Goal: Task Accomplishment & Management: Complete application form

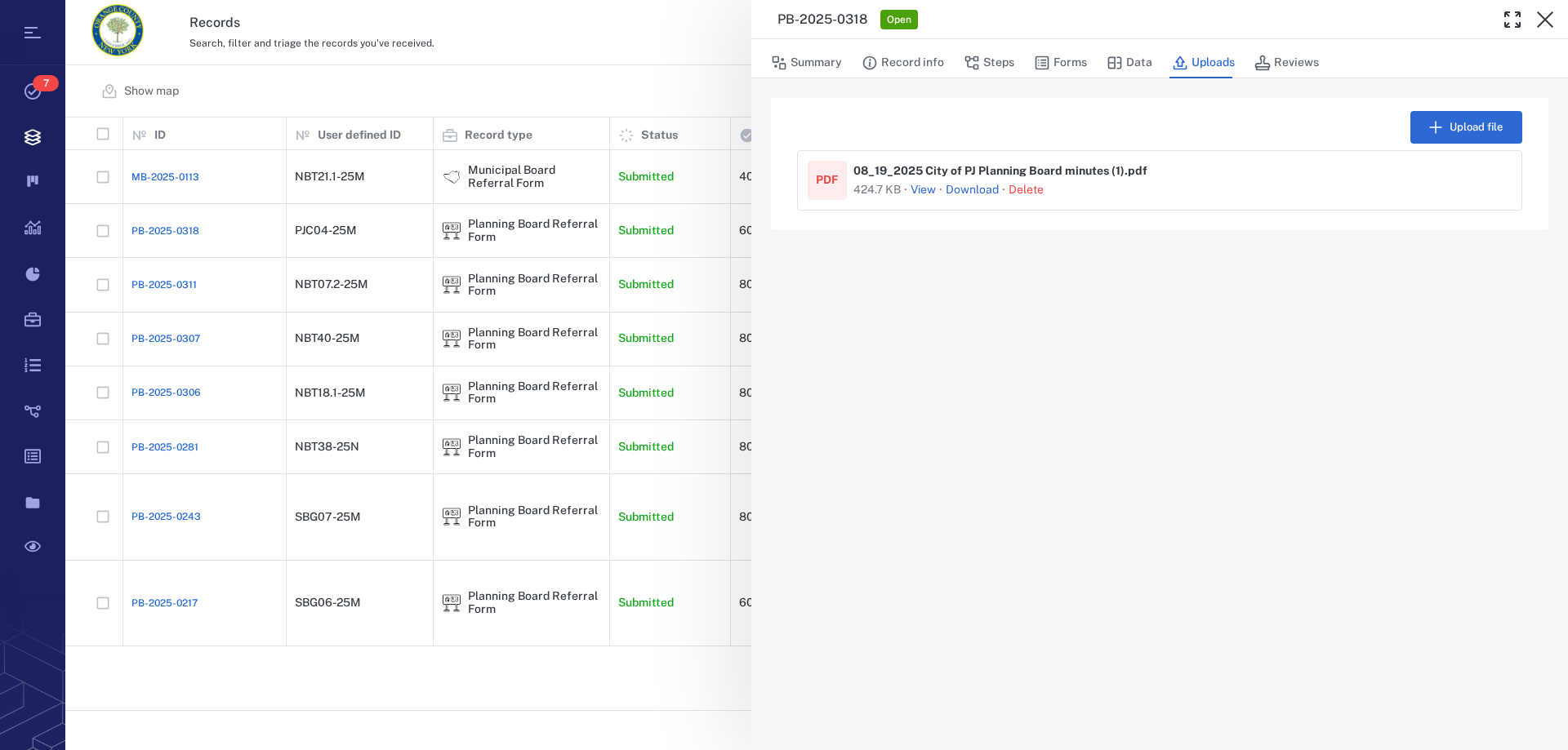
click at [350, 439] on div "PB-2025-0318 Open Summary Record info Steps Forms Data Uploads Reviews Upload f…" at bounding box center [817, 375] width 1503 height 750
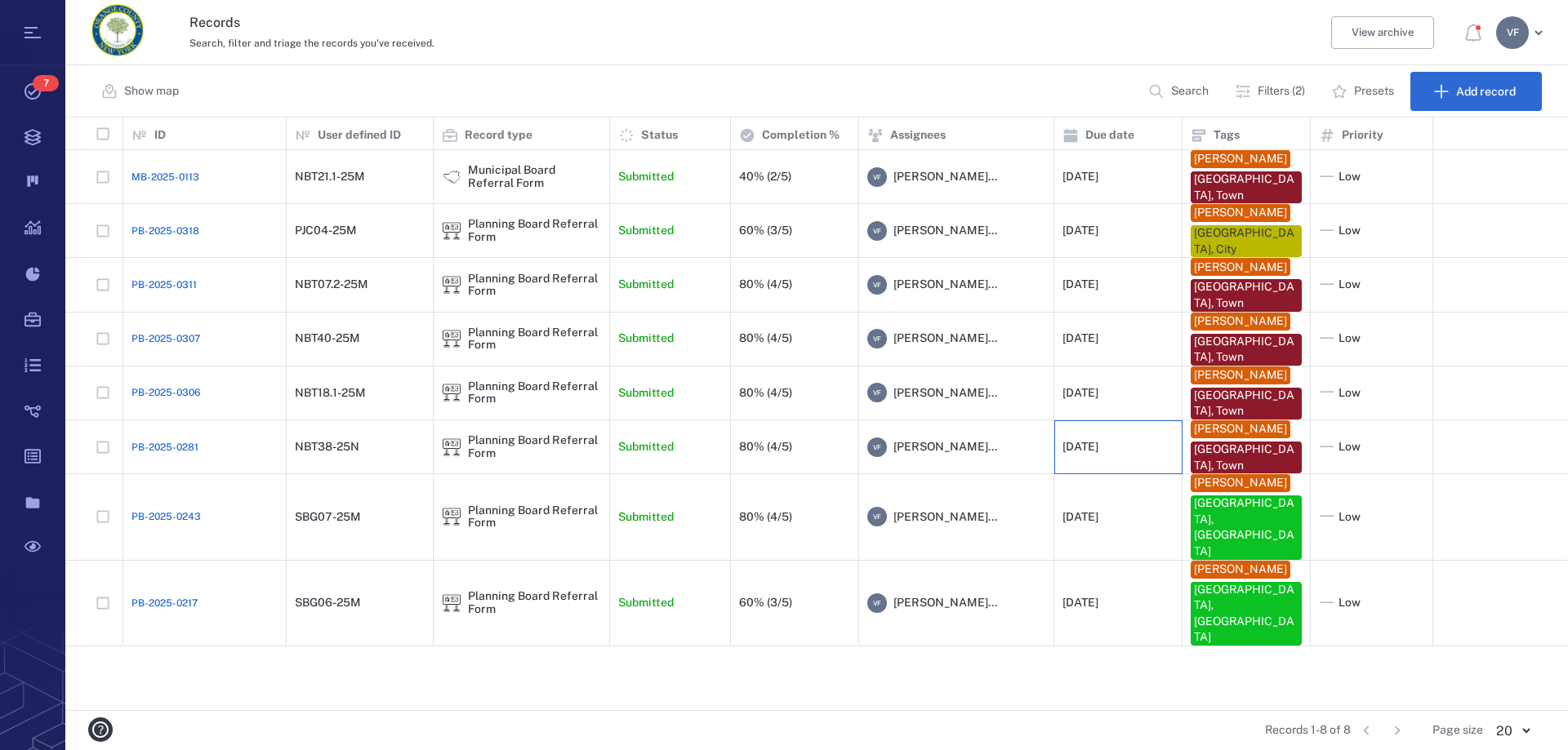
click at [1112, 438] on div "[DATE]" at bounding box center [1118, 448] width 111 height 33
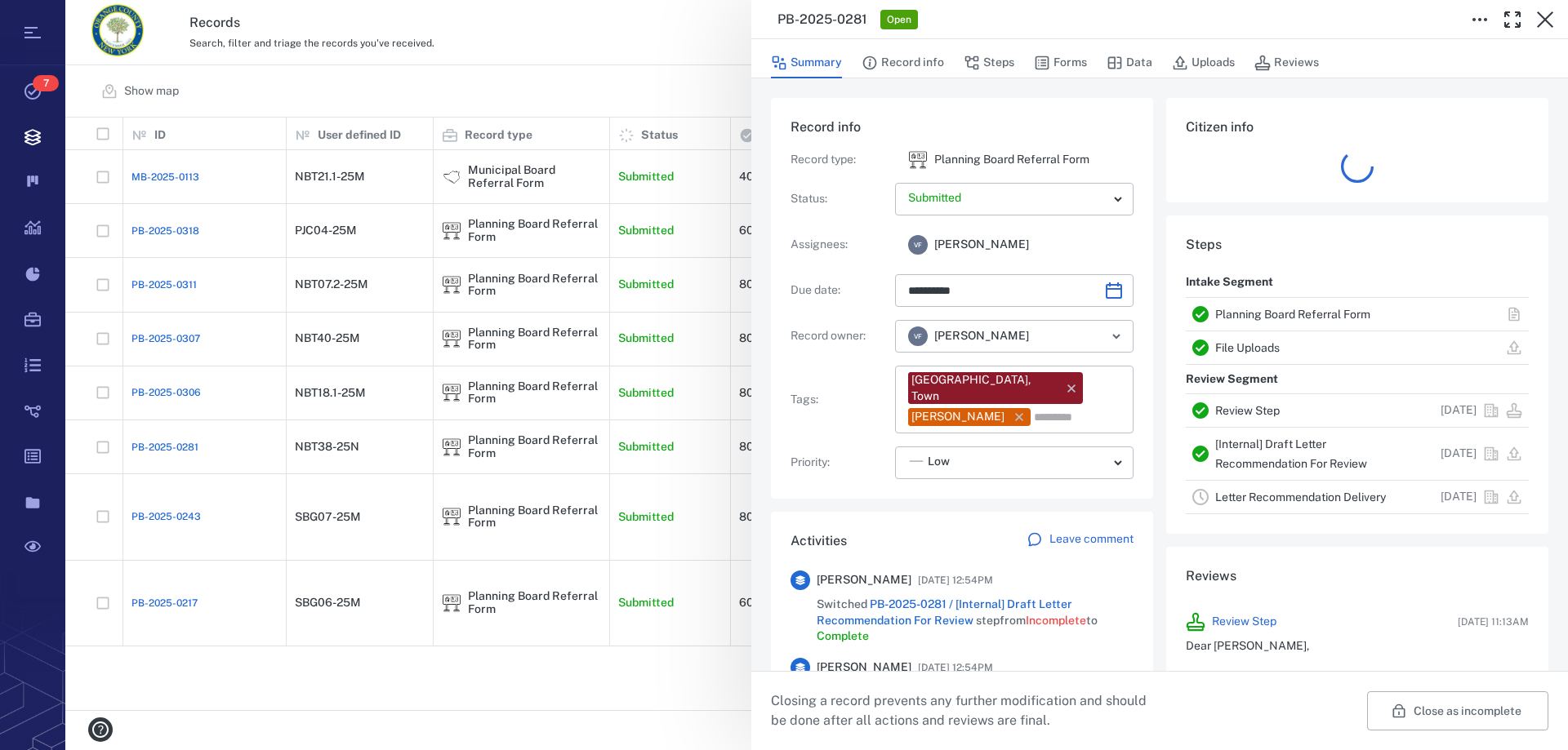
click at [1278, 446] on link "[Internal] Draft Letter Recommendation For Review" at bounding box center [1290, 454] width 152 height 33
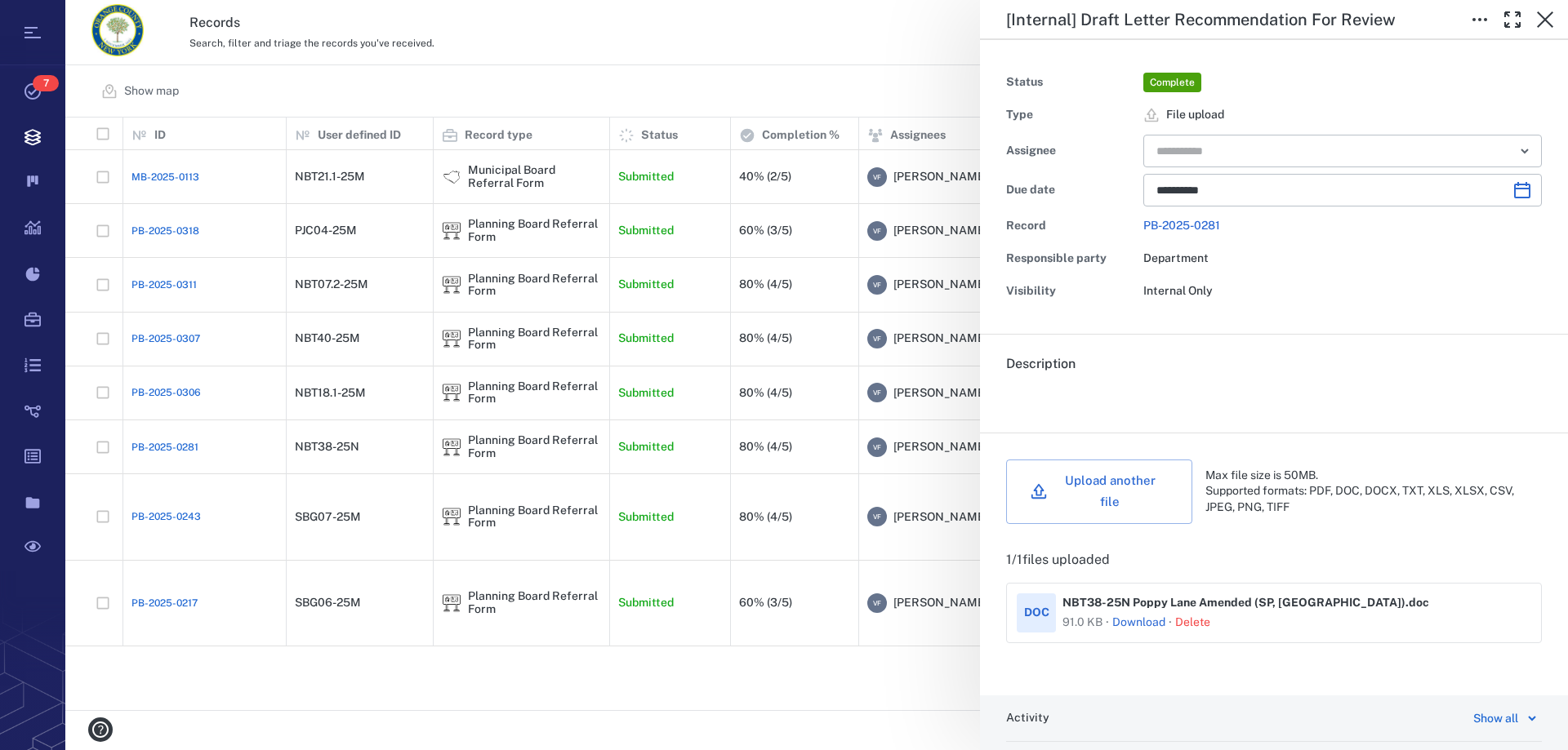
click at [1191, 614] on button "Delete" at bounding box center [1192, 622] width 35 height 16
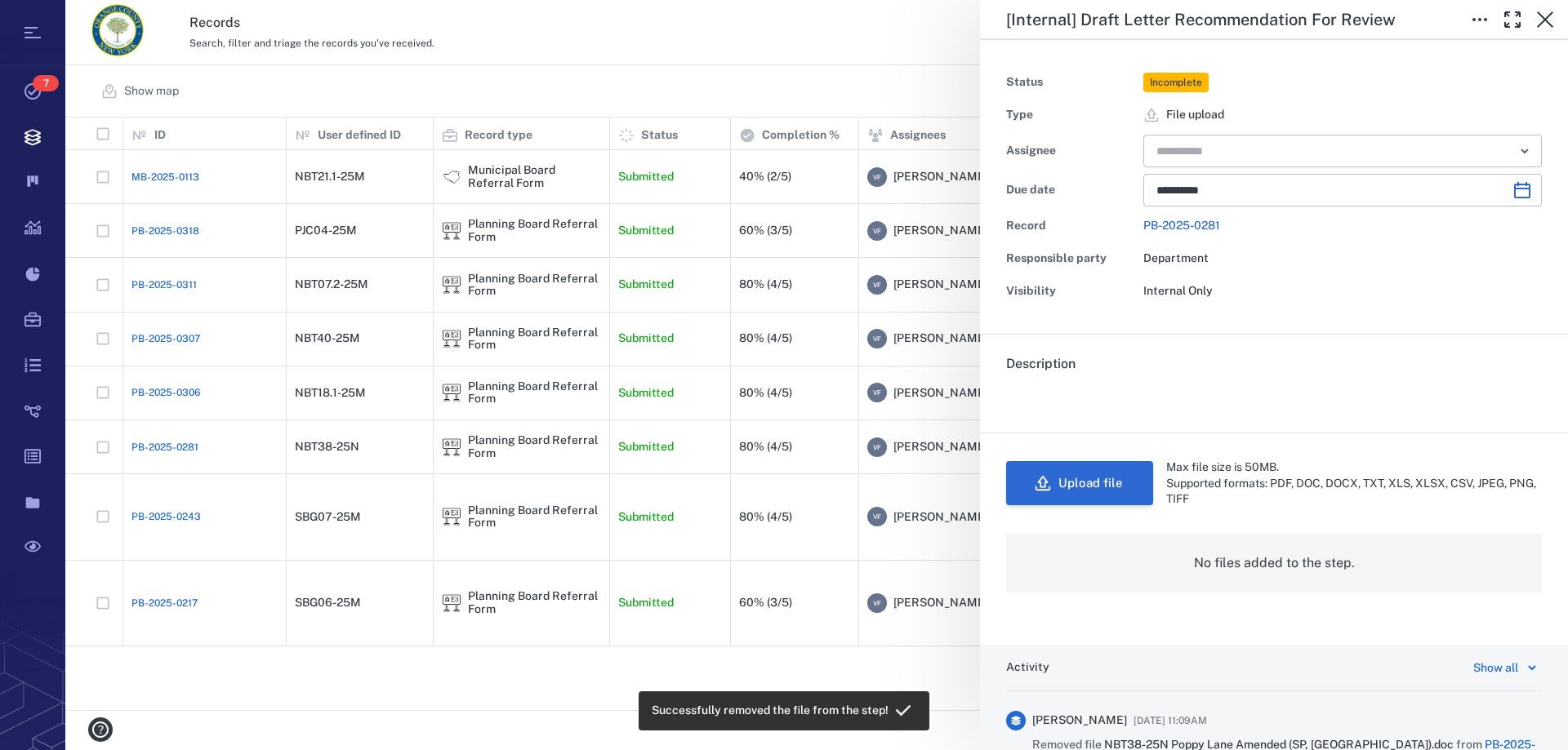
click at [1089, 480] on button "Upload file" at bounding box center [1079, 483] width 147 height 44
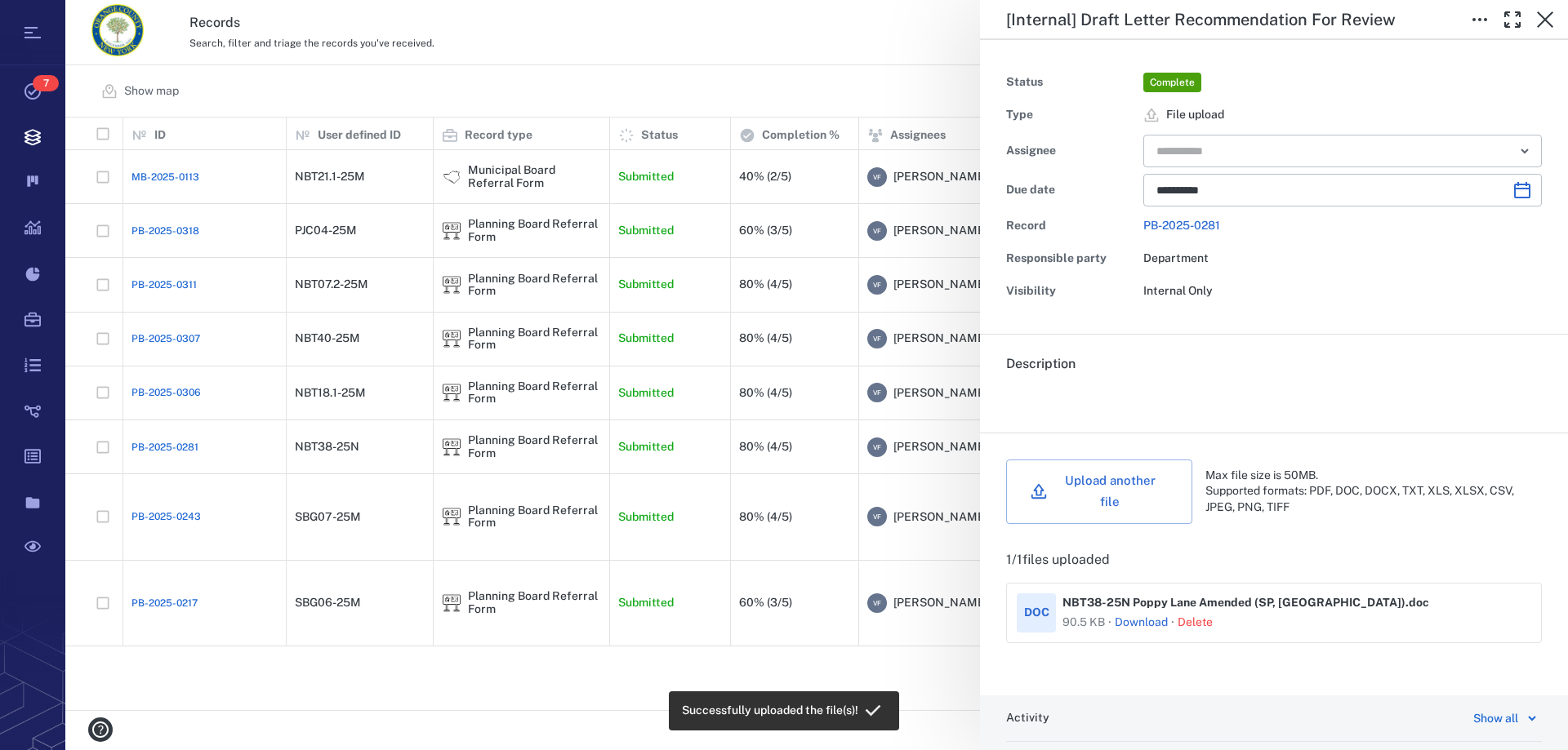
click at [346, 394] on div "**********" at bounding box center [817, 375] width 1503 height 750
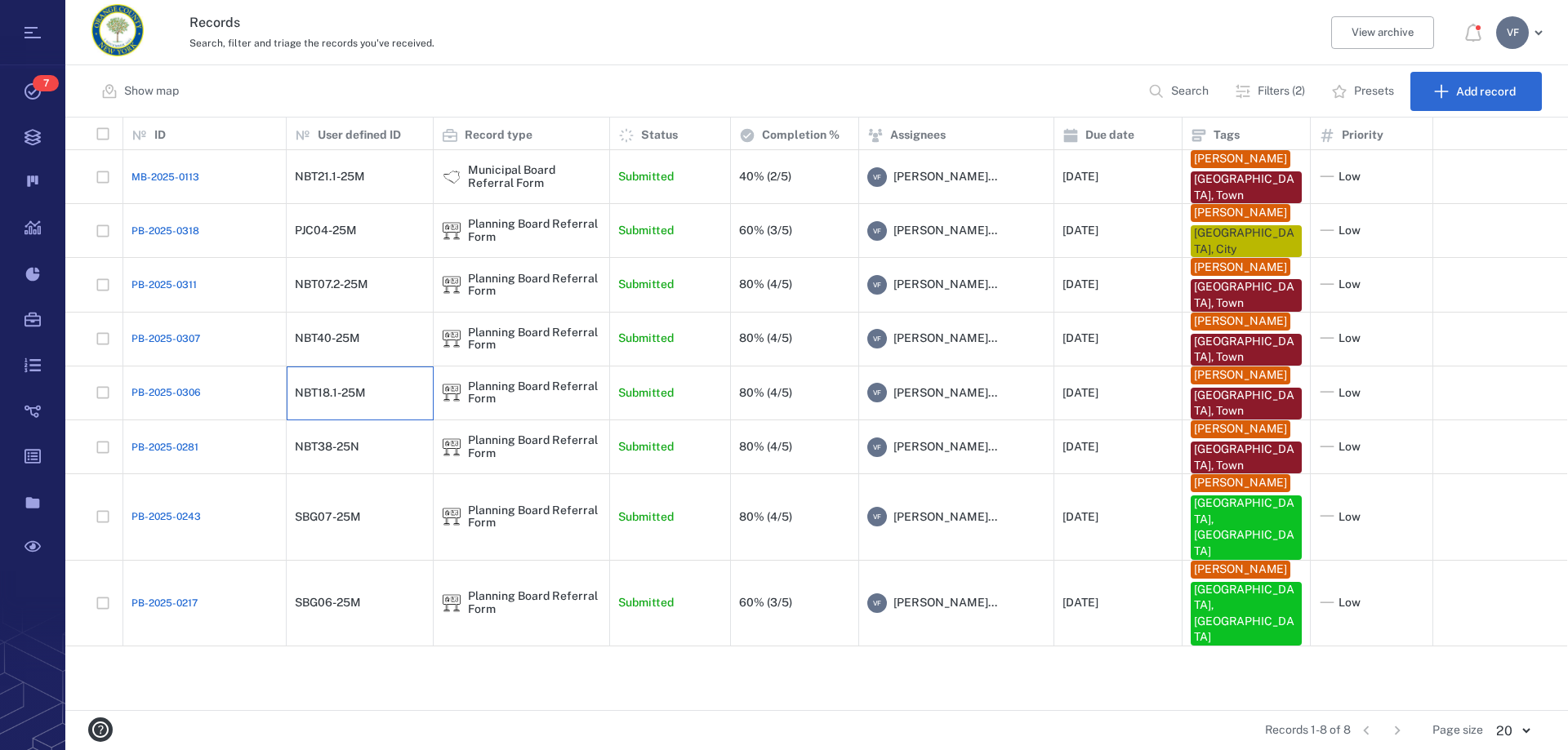
click at [346, 394] on div "NBT18.1-25M" at bounding box center [330, 393] width 71 height 12
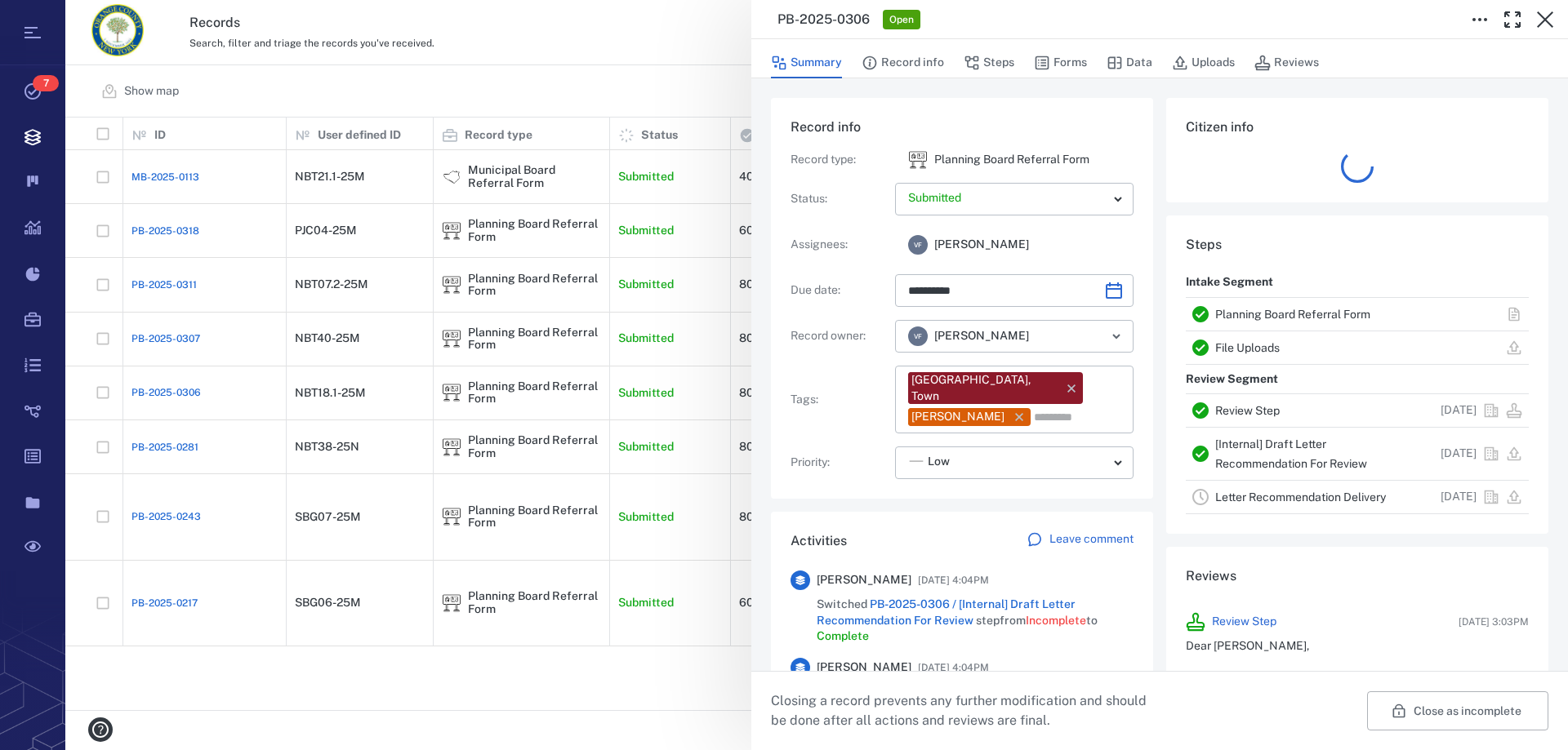
click at [1246, 448] on link "[Internal] Draft Letter Recommendation For Review" at bounding box center [1290, 454] width 152 height 33
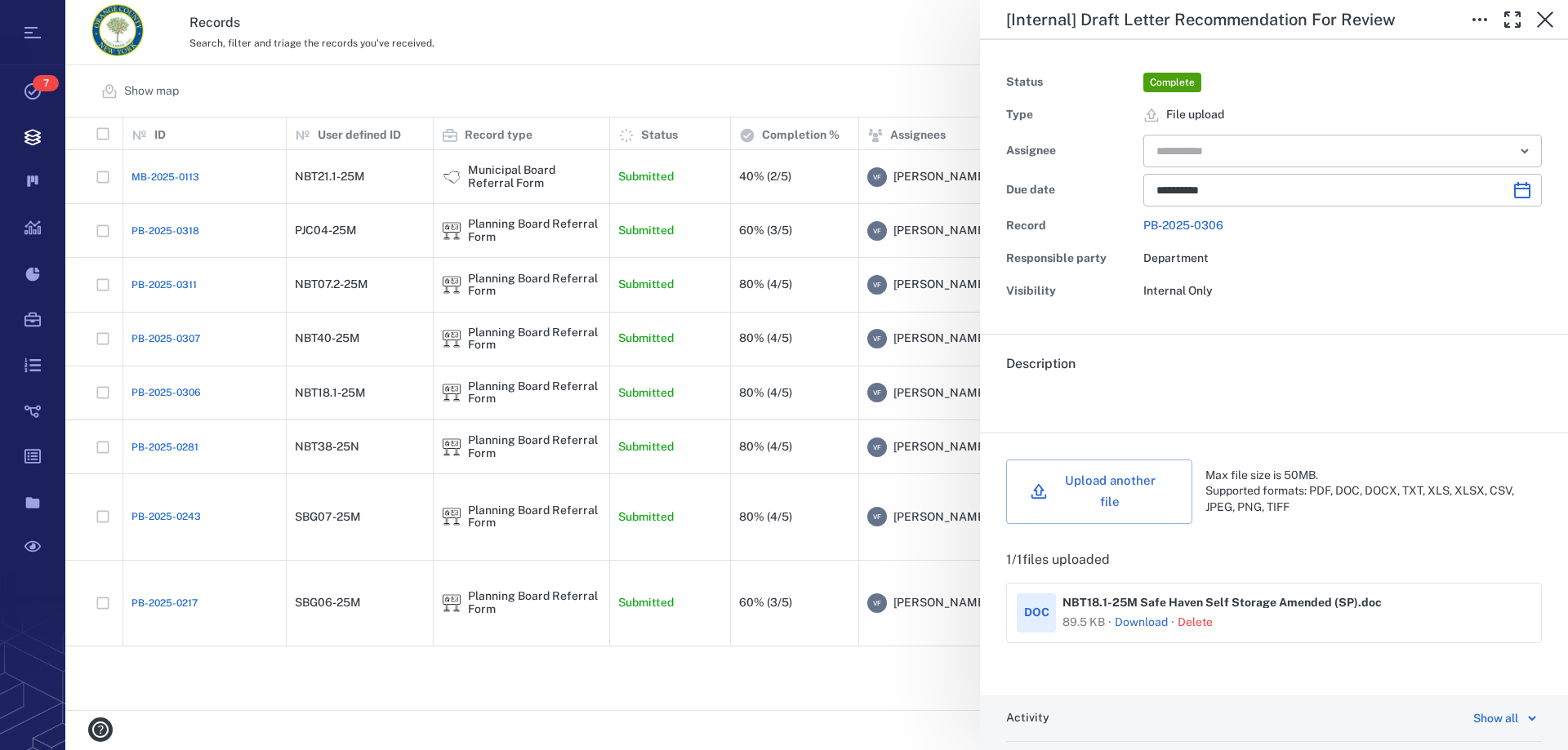
click at [1190, 614] on button "Delete" at bounding box center [1195, 622] width 35 height 16
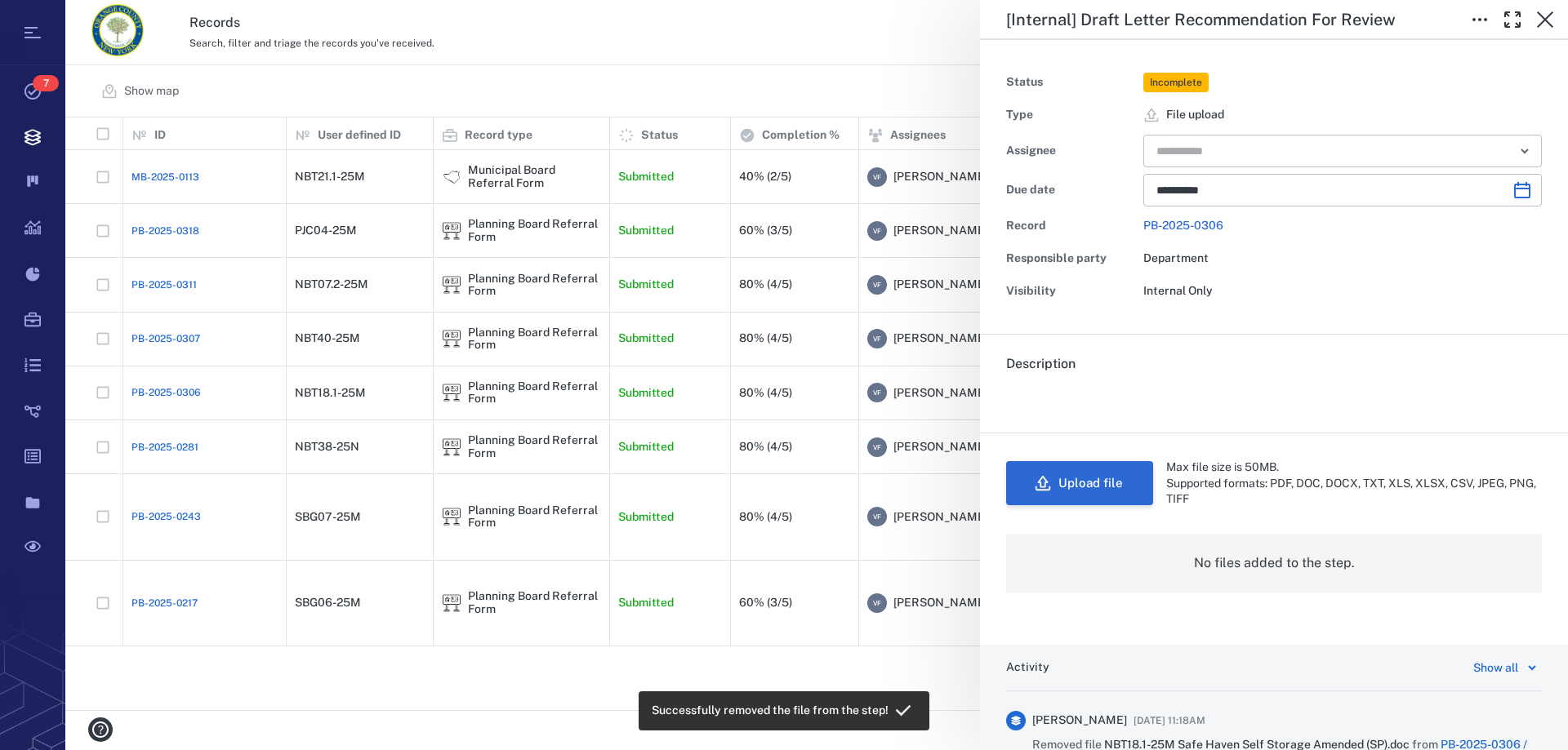
click at [1075, 485] on button "Upload file" at bounding box center [1079, 483] width 147 height 44
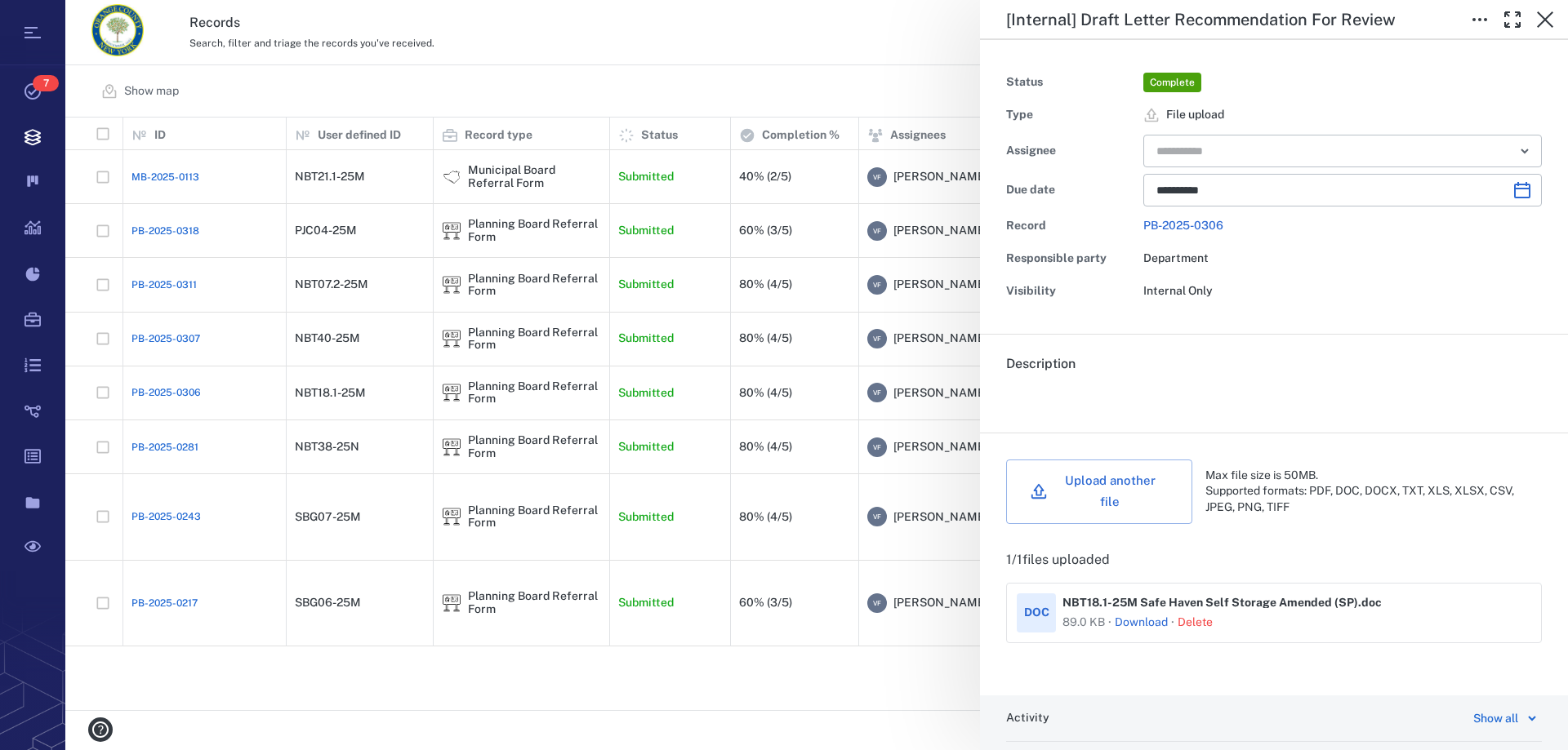
drag, startPoint x: 331, startPoint y: 339, endPoint x: 326, endPoint y: 328, distance: 12.1
click at [326, 328] on div "**********" at bounding box center [817, 375] width 1503 height 750
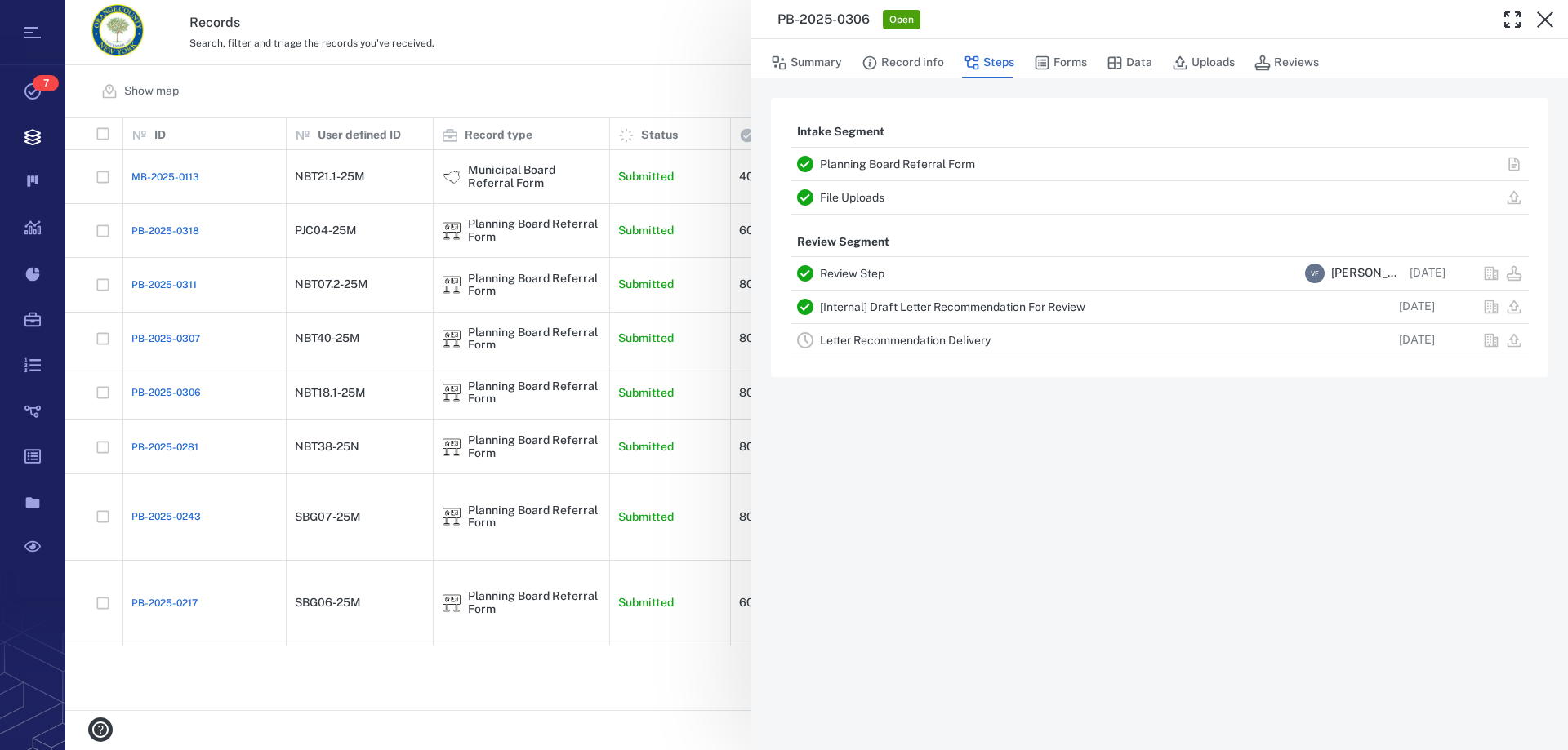
click at [360, 320] on div "PB-2025-0306 Open Summary Record info Steps Forms Data Uploads Reviews Intake S…" at bounding box center [817, 375] width 1503 height 750
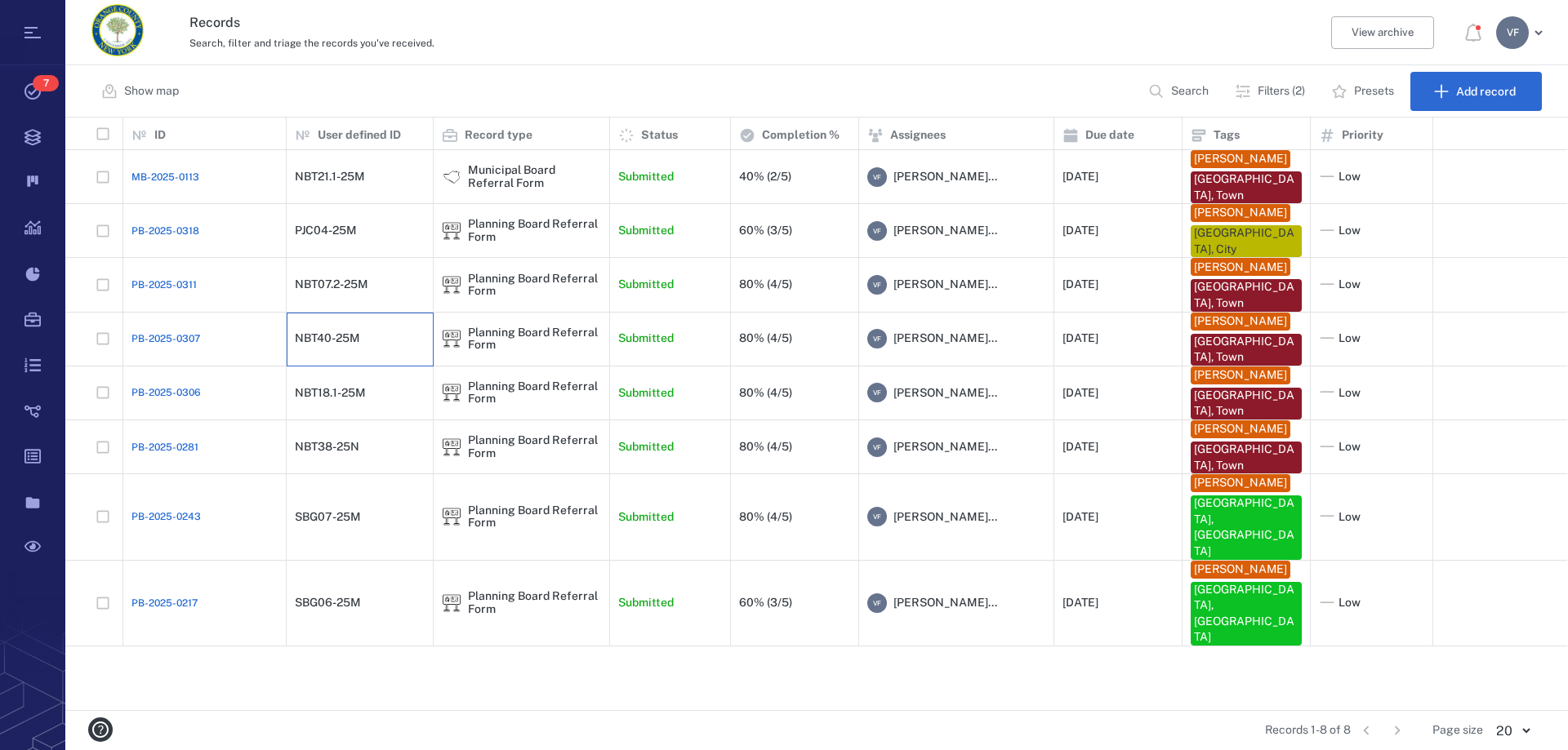
click at [359, 322] on div "NBT40-25M" at bounding box center [359, 338] width 130 height 33
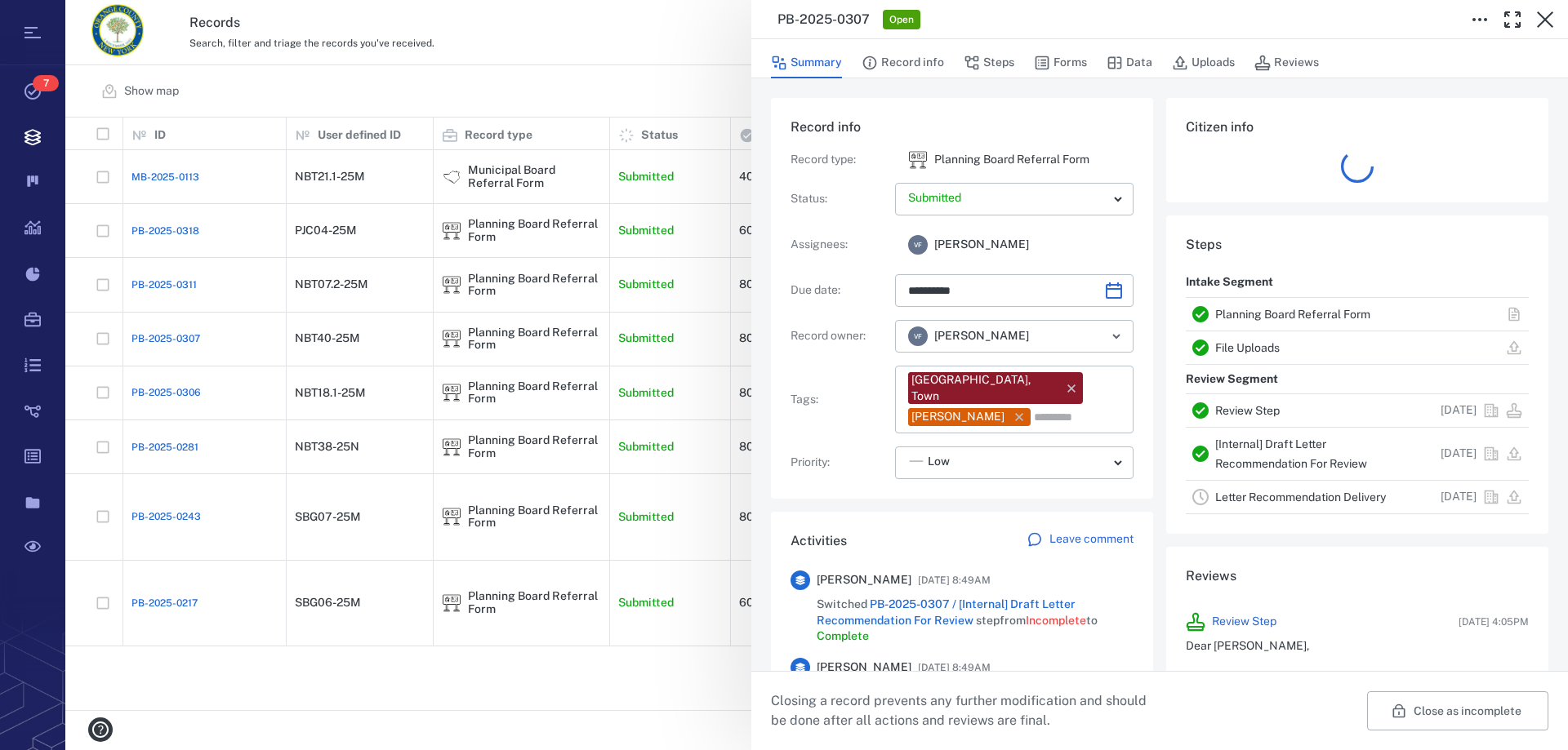
click at [1278, 458] on link "[Internal] Draft Letter Recommendation For Review" at bounding box center [1290, 454] width 152 height 33
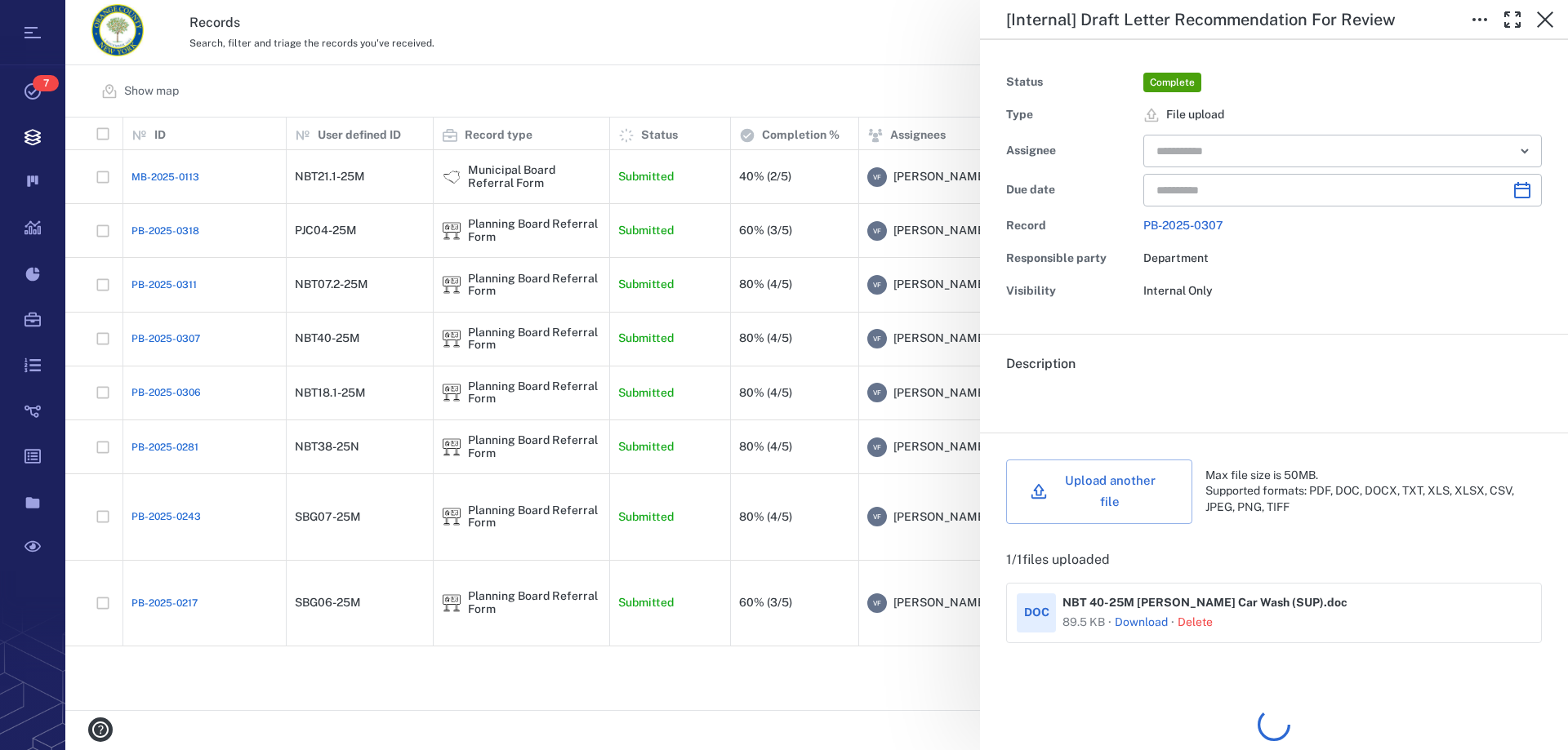
type input "**********"
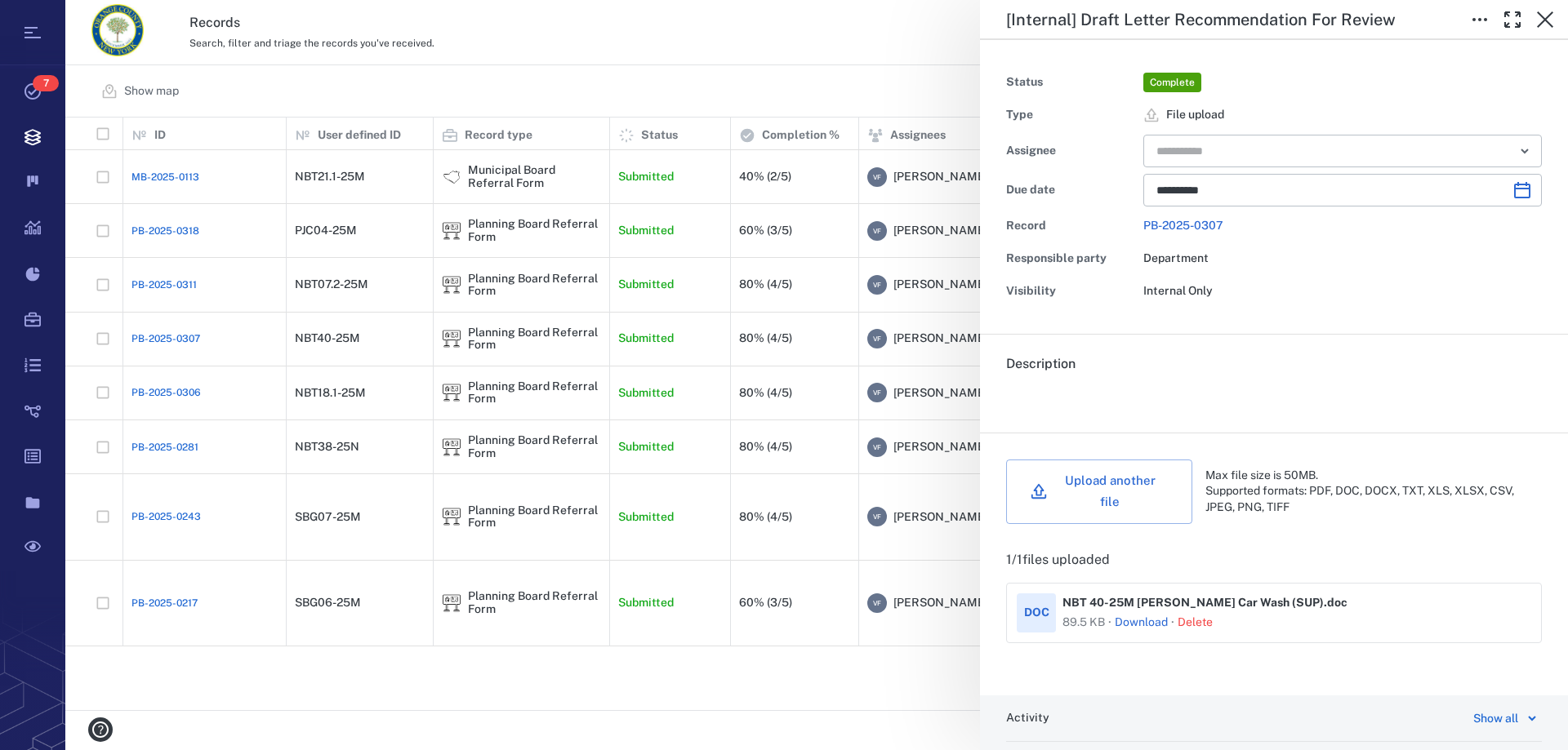
click at [1140, 614] on link "Download" at bounding box center [1142, 622] width 53 height 16
click at [1195, 614] on button "Delete" at bounding box center [1195, 622] width 35 height 16
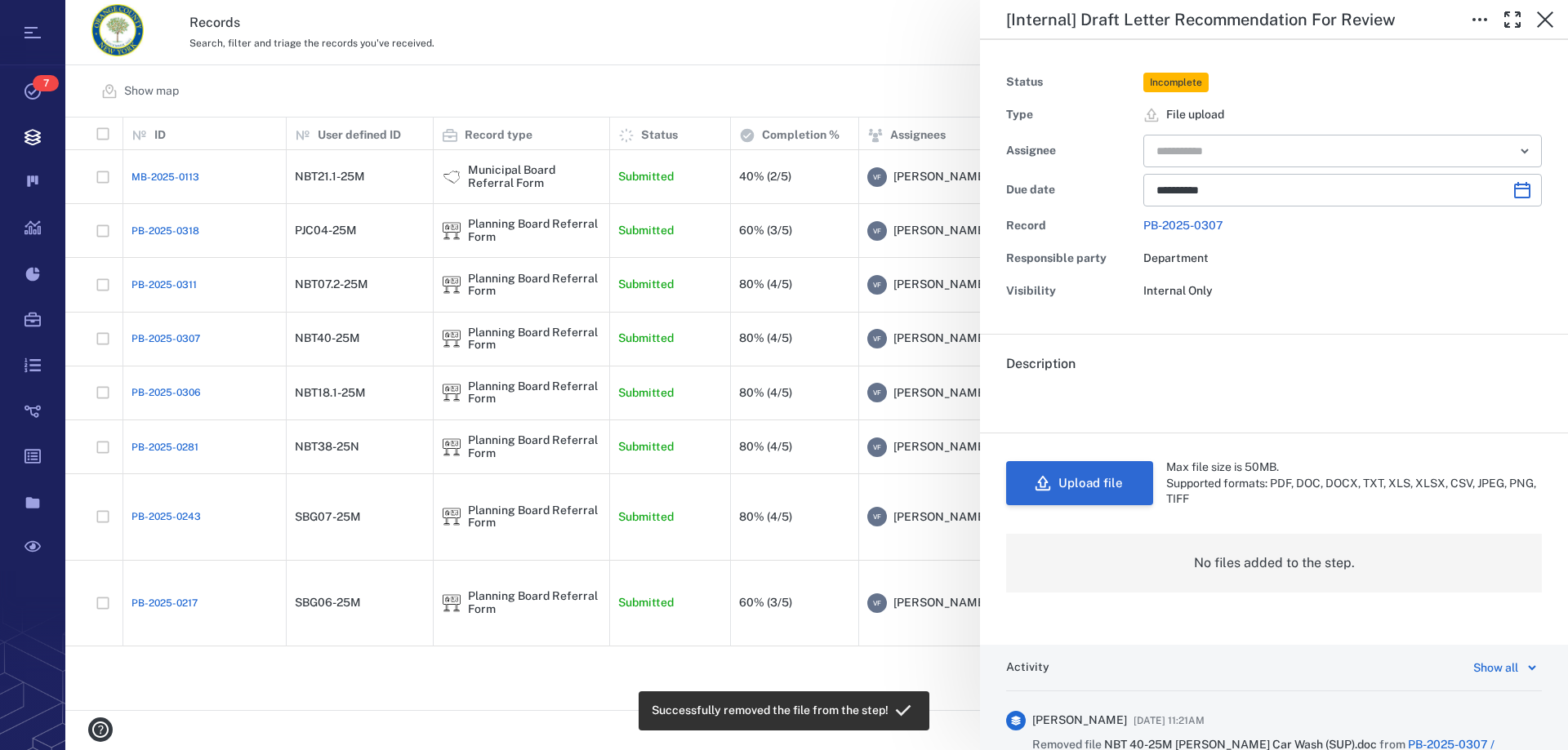
click at [1084, 492] on button "Upload file" at bounding box center [1079, 483] width 147 height 44
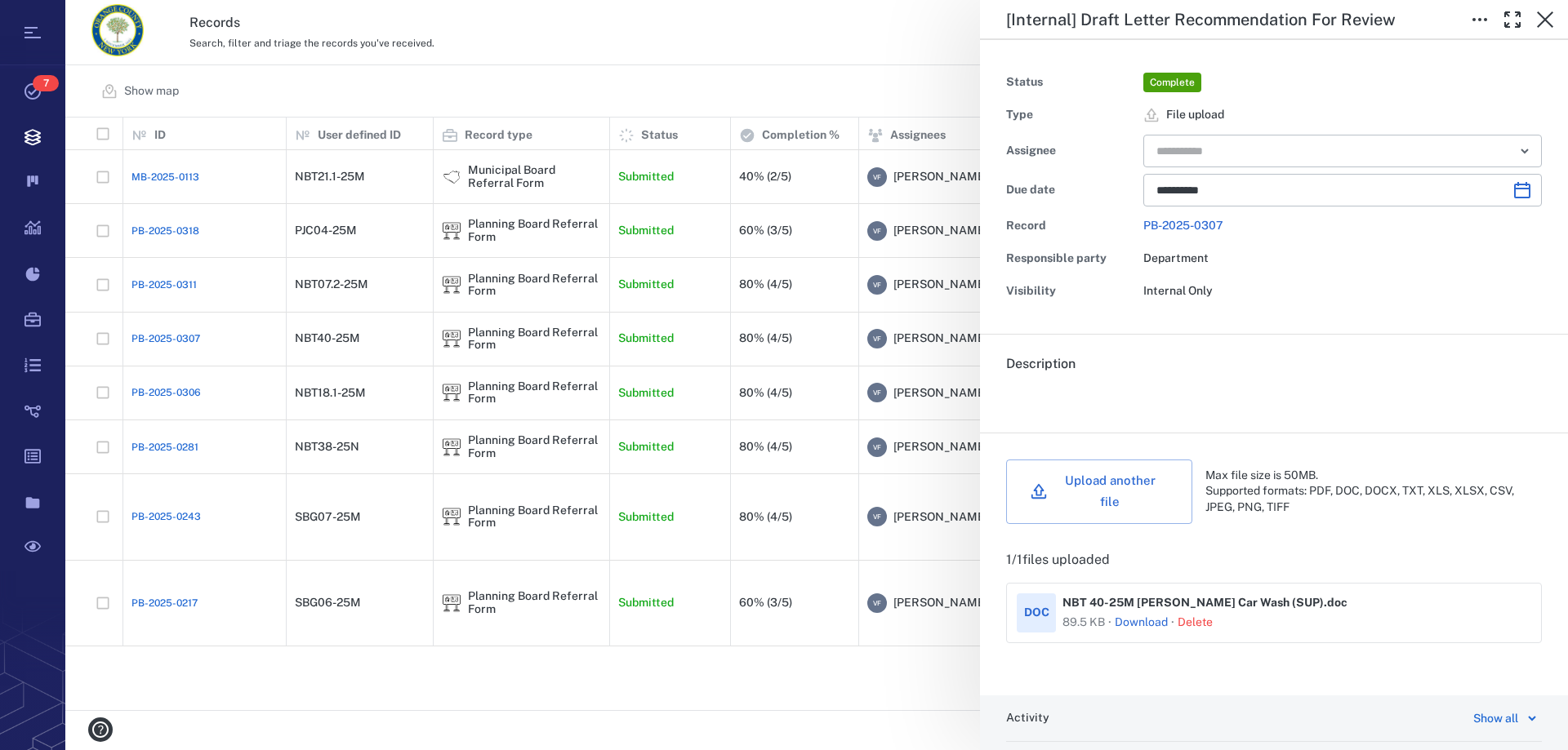
click at [768, 234] on div "**********" at bounding box center [817, 375] width 1503 height 750
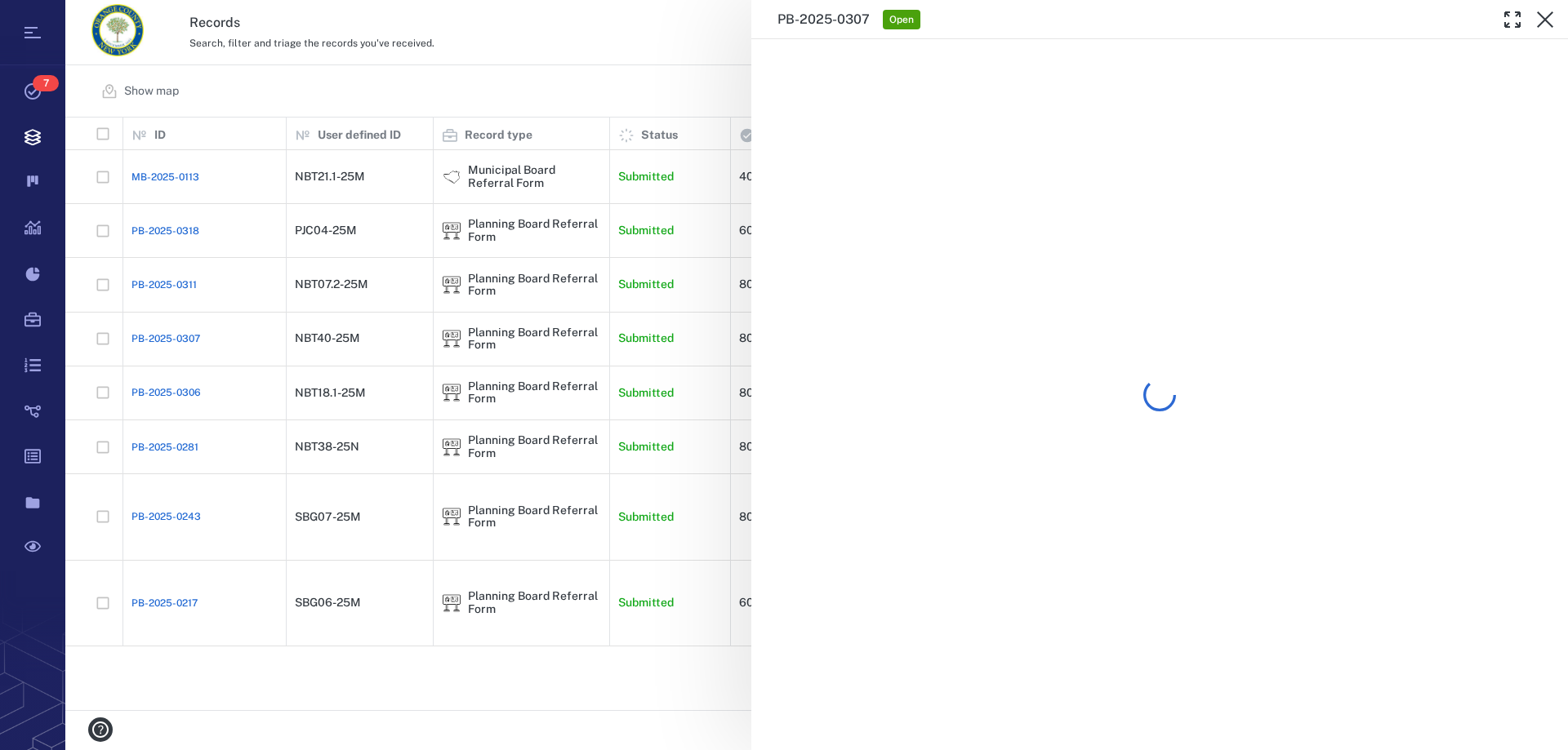
click at [768, 234] on div at bounding box center [1160, 394] width 817 height 710
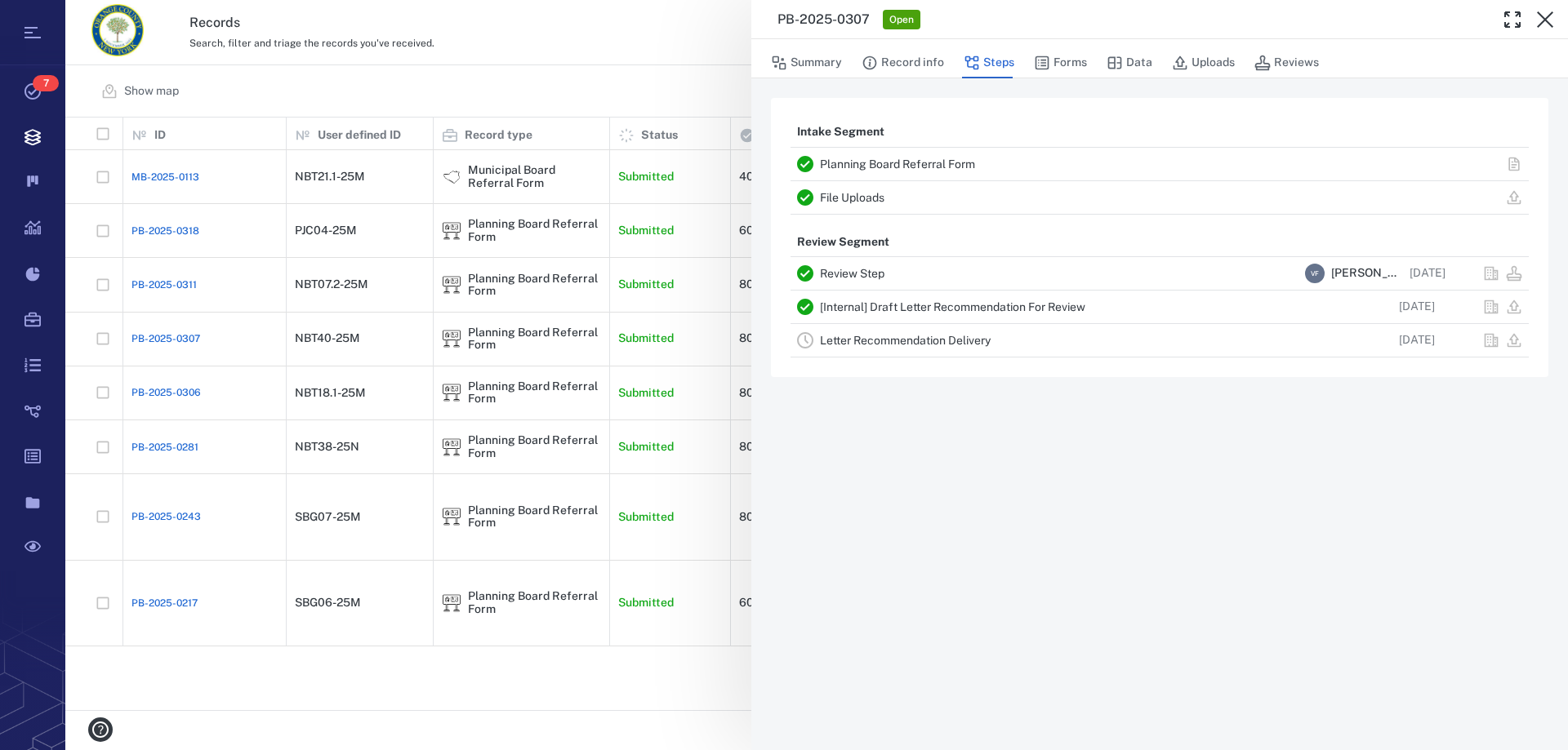
click at [750, 233] on div "PB-2025-0307 Open Summary Record info Steps Forms Data Uploads Reviews Intake S…" at bounding box center [817, 375] width 1503 height 750
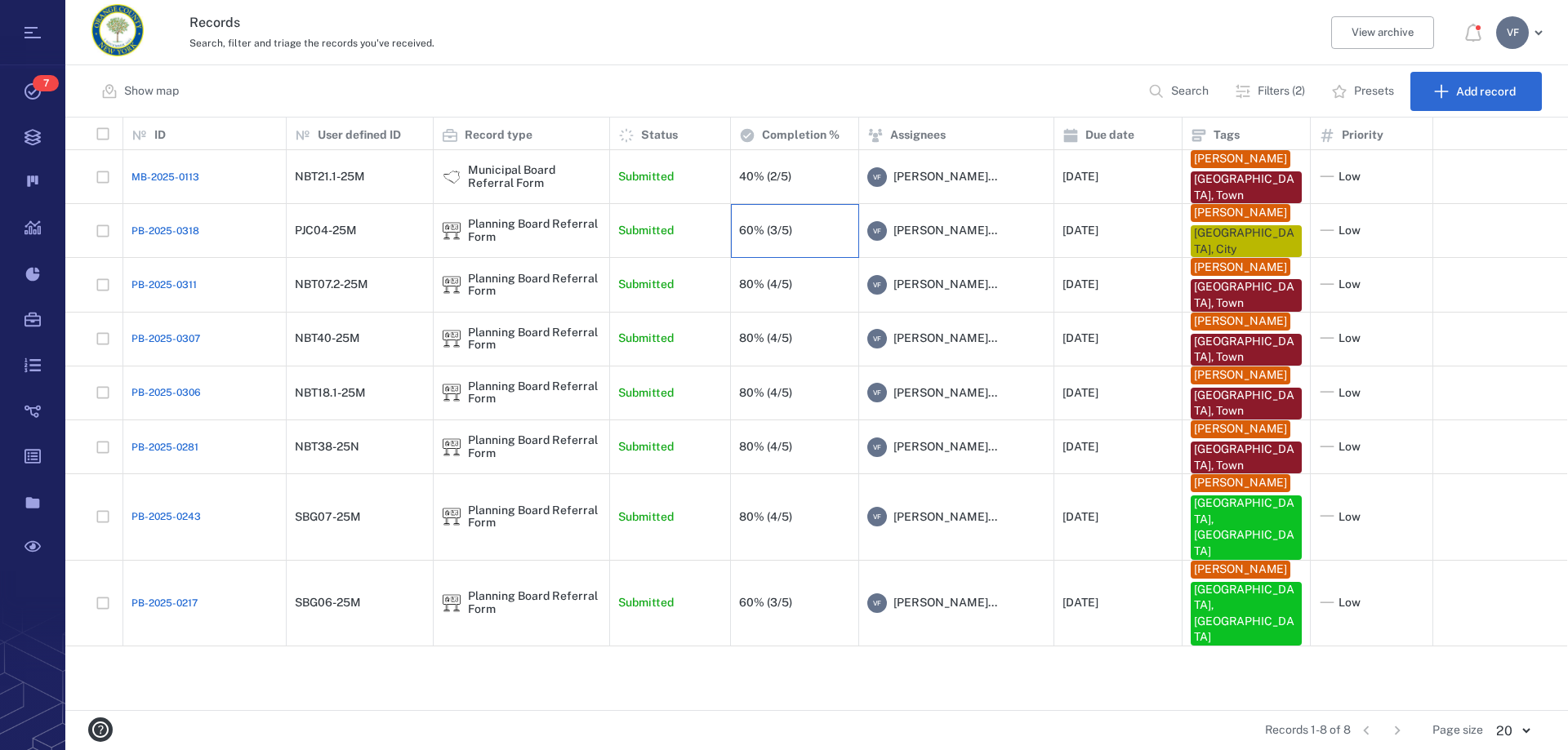
click at [744, 231] on div "60% (3/5)" at bounding box center [766, 230] width 53 height 12
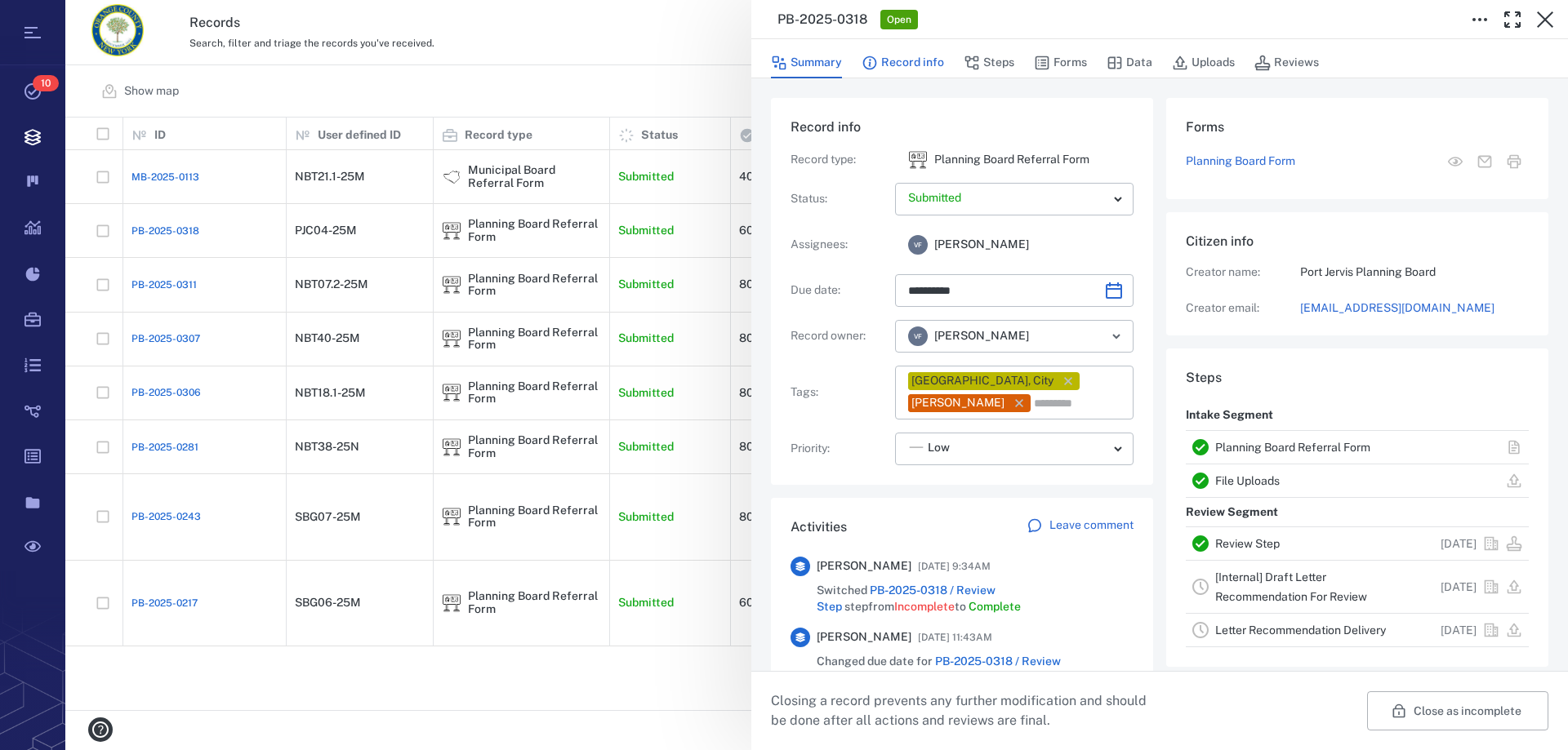
click at [898, 65] on button "Record info" at bounding box center [903, 63] width 83 height 31
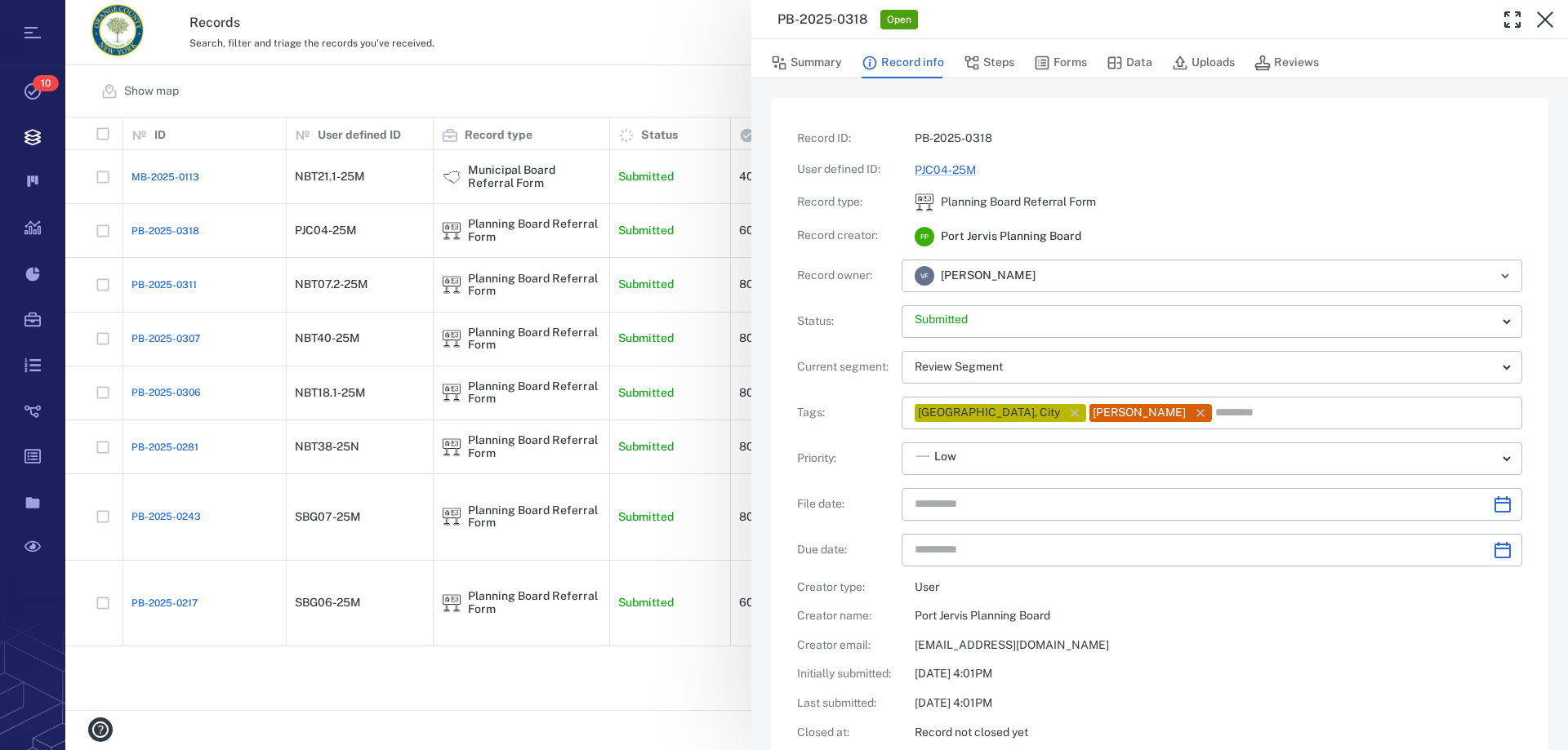
type input "**********"
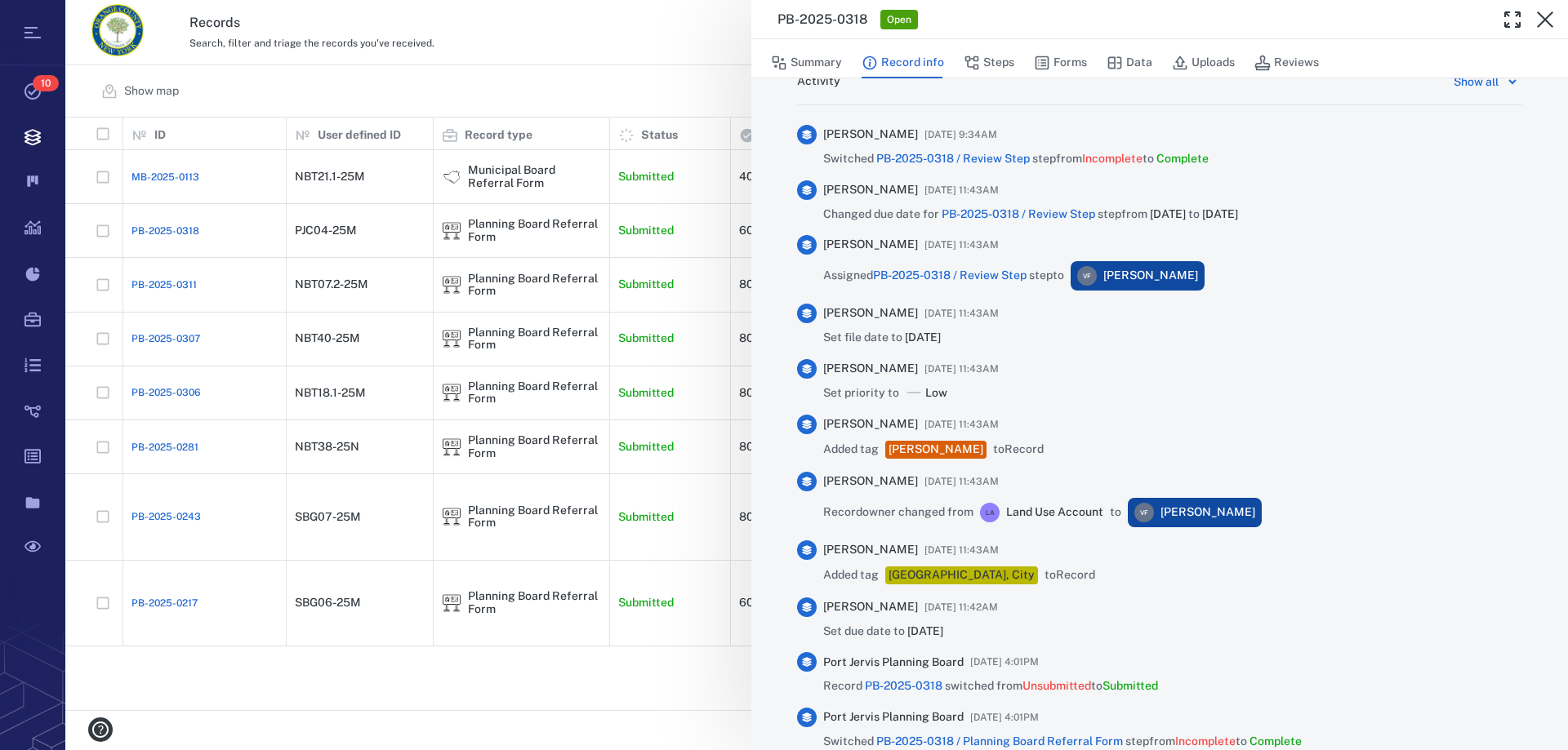
scroll to position [979, 0]
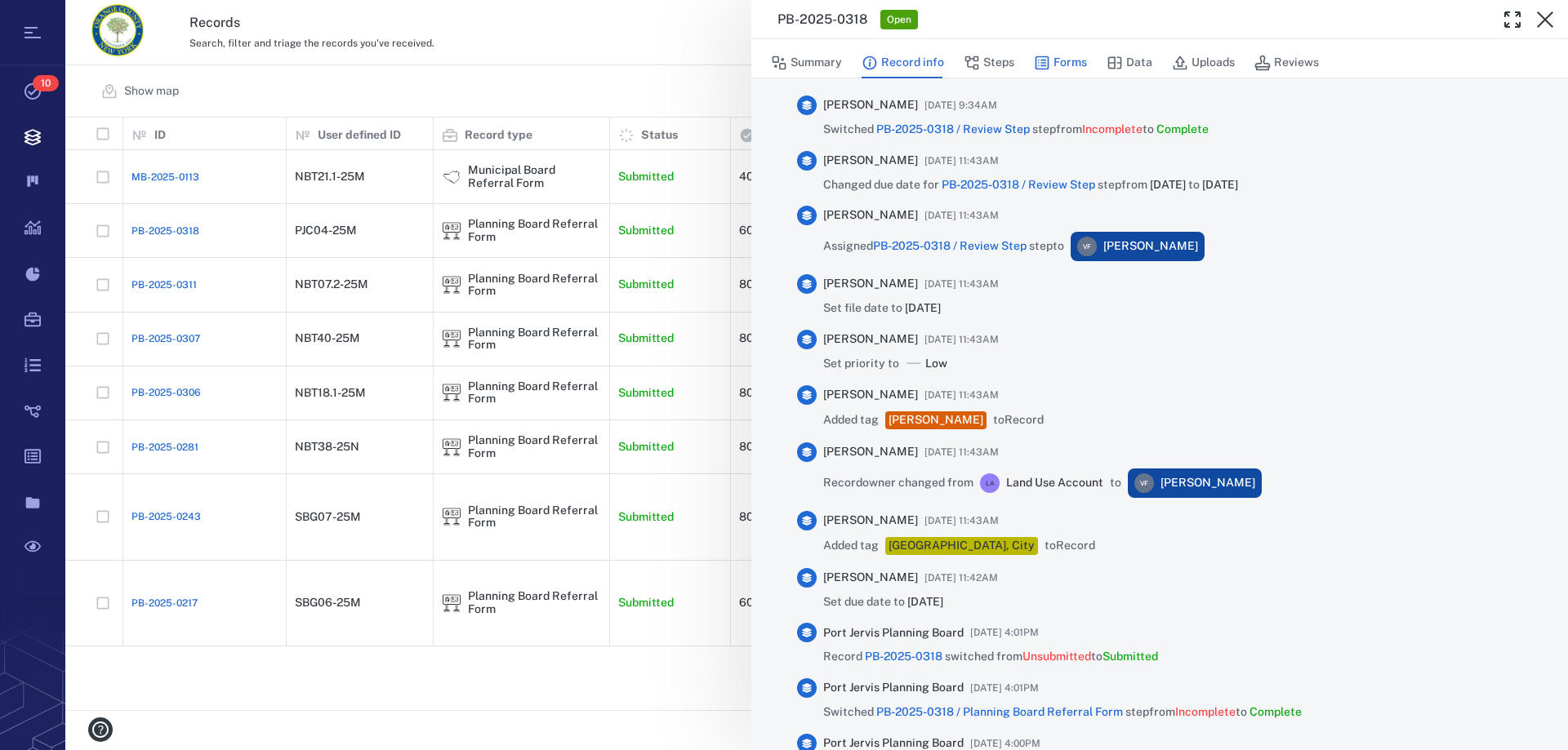
click at [1052, 60] on button "Forms" at bounding box center [1061, 63] width 53 height 31
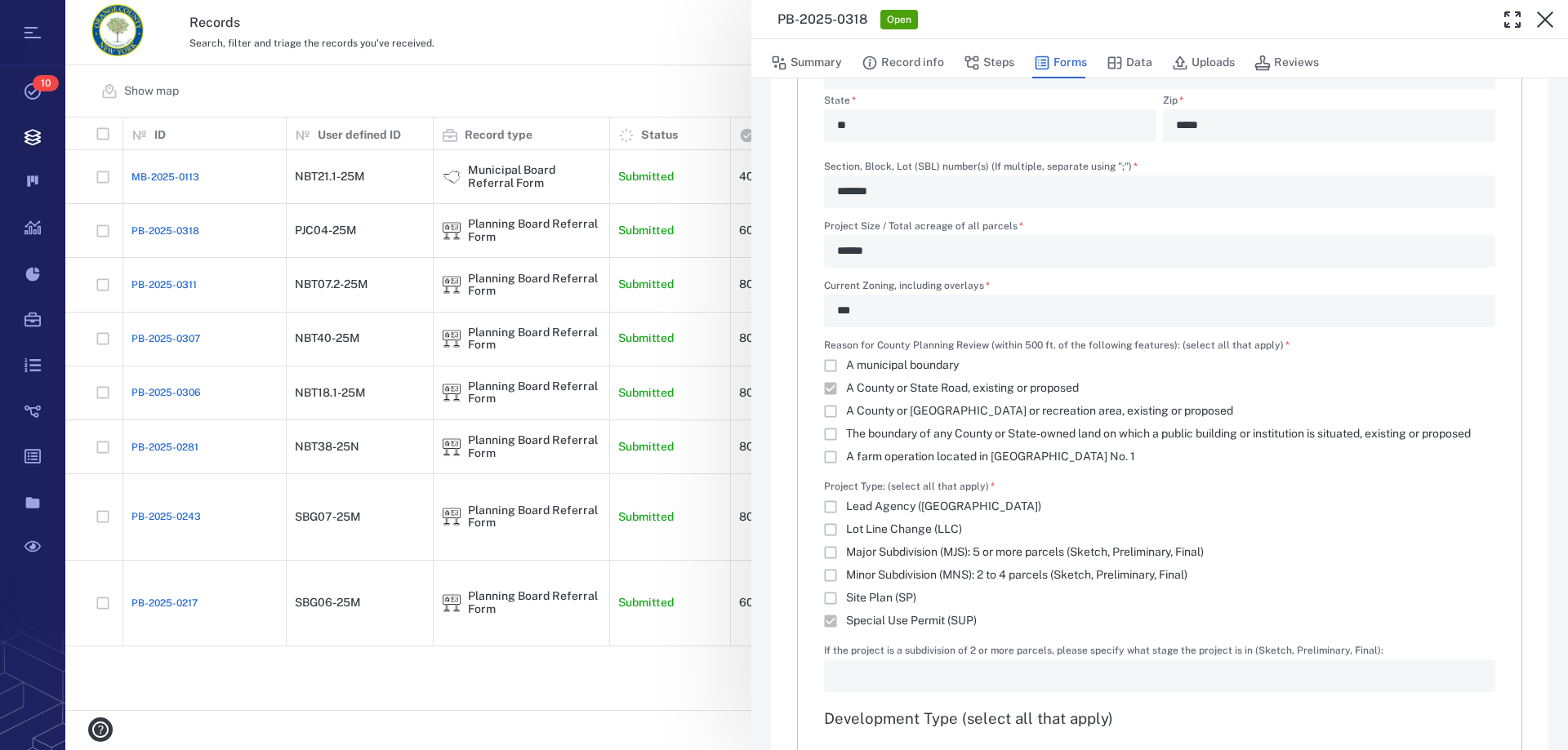
type textarea "*"
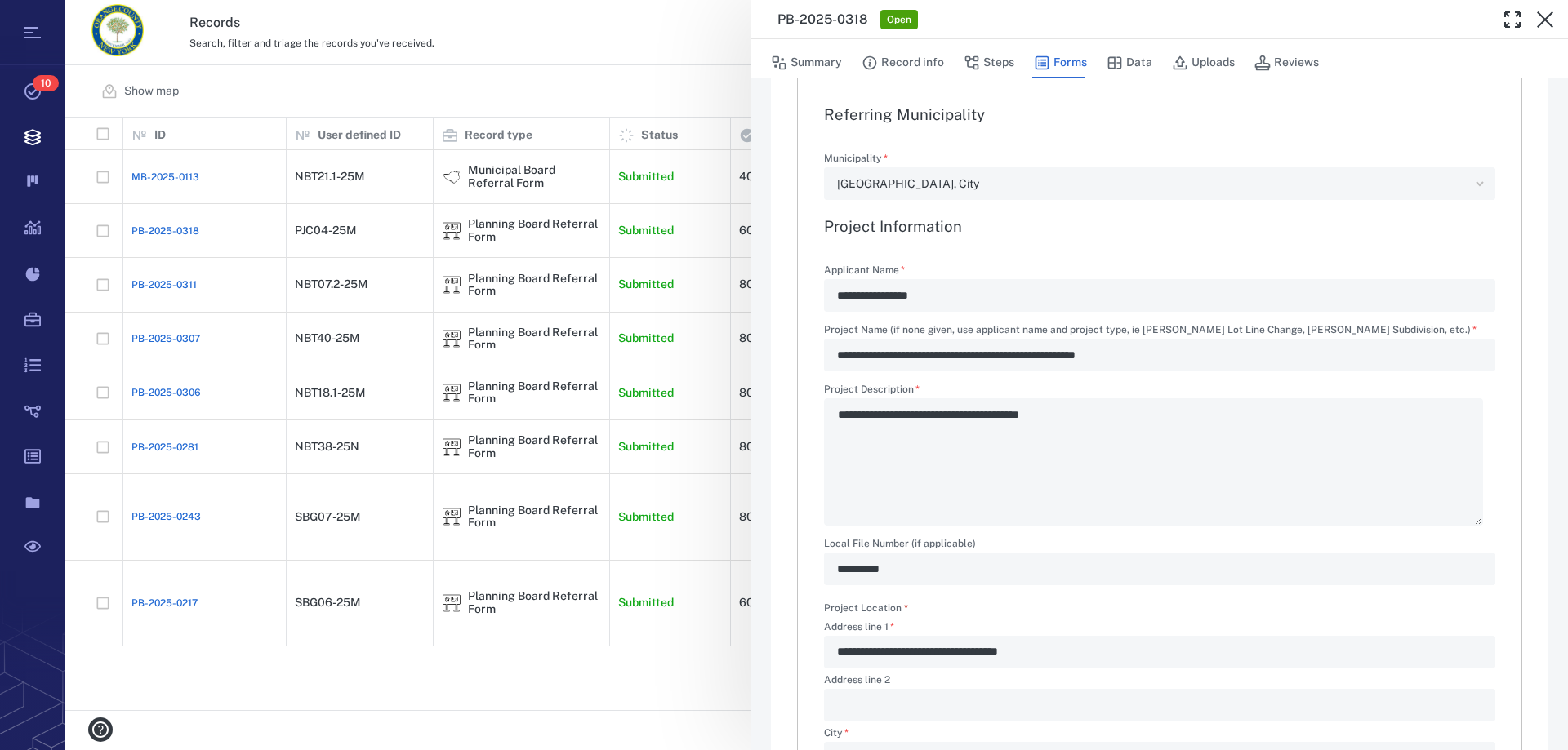
scroll to position [163, 0]
